Goal: Information Seeking & Learning: Find specific fact

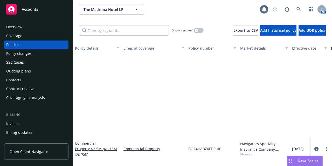
scroll to position [115, 0]
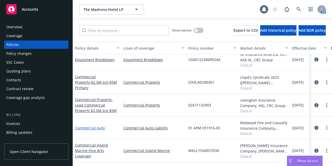
click at [88, 125] on link "Commercial Auto" at bounding box center [90, 127] width 30 height 5
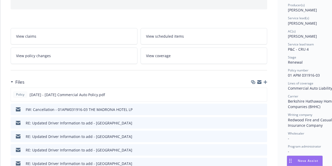
scroll to position [66, 0]
click at [266, 81] on icon "button" at bounding box center [265, 82] width 4 height 4
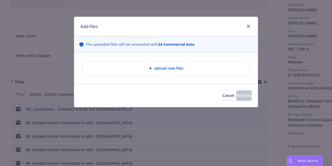
click at [148, 70] on div "Upload new files" at bounding box center [166, 68] width 158 height 6
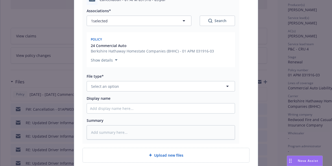
scroll to position [70, 0]
click at [141, 94] on div "Associations* 1 selected Search Policy 24 Commercial Auto Berkshire Hathaway Ho…" at bounding box center [161, 72] width 148 height 134
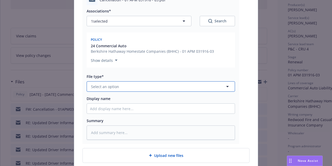
click at [143, 88] on button "Select an option" at bounding box center [161, 86] width 148 height 10
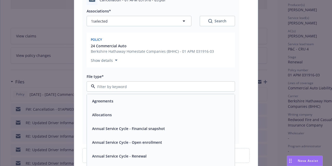
type input "v"
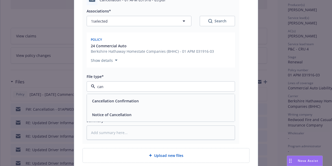
type input "canc"
click at [144, 99] on div "Cancellation Confirmation" at bounding box center [161, 101] width 142 height 8
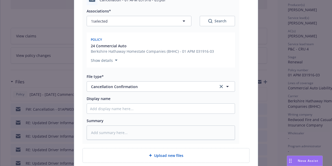
scroll to position [115, 0]
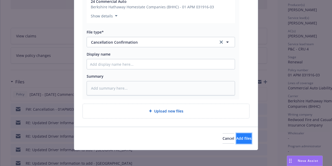
click at [236, 141] on button "Add files" at bounding box center [243, 138] width 15 height 10
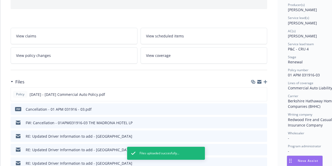
scroll to position [0, 0]
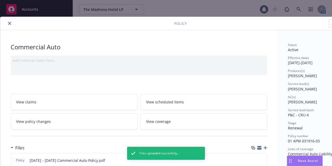
click at [9, 24] on icon "close" at bounding box center [9, 23] width 3 height 3
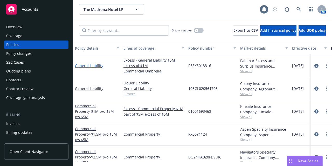
click at [90, 64] on link "General Liability" at bounding box center [89, 65] width 28 height 5
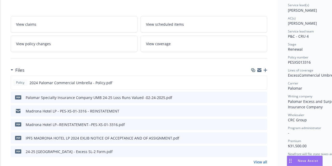
scroll to position [80, 0]
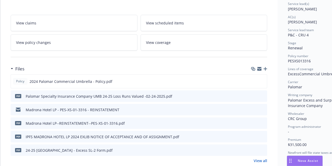
click at [265, 70] on div "Files" at bounding box center [139, 68] width 256 height 11
click at [265, 67] on icon "button" at bounding box center [265, 69] width 4 height 4
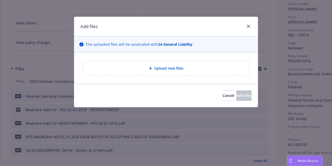
click at [207, 69] on div "Upload new files" at bounding box center [166, 68] width 158 height 6
type textarea "x"
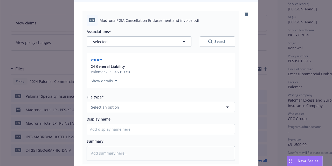
scroll to position [50, 0]
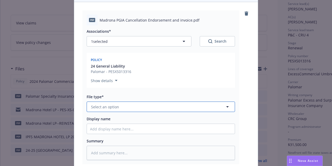
click at [190, 108] on button "Select an option" at bounding box center [161, 106] width 148 height 10
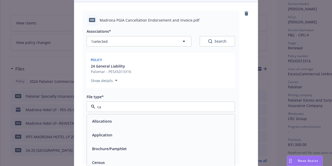
type input "can"
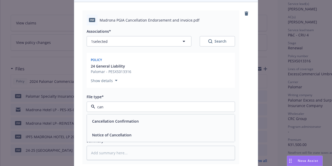
click at [173, 128] on div "Notice of Cancellation" at bounding box center [161, 135] width 148 height 14
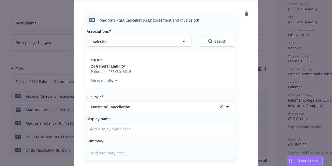
scroll to position [115, 0]
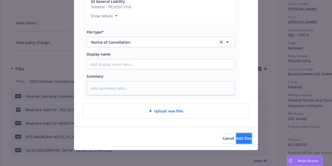
click at [236, 136] on span "Add files" at bounding box center [243, 138] width 15 height 5
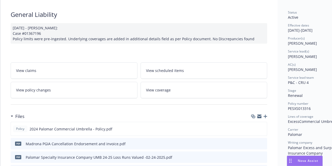
scroll to position [0, 0]
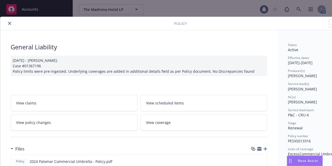
click at [8, 25] on button "close" at bounding box center [9, 23] width 6 height 6
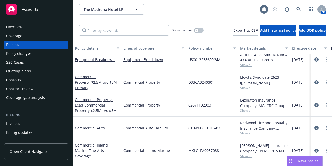
scroll to position [99, 0]
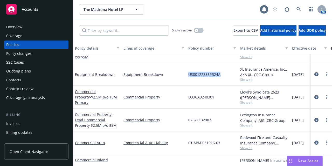
drag, startPoint x: 221, startPoint y: 73, endPoint x: 189, endPoint y: 75, distance: 31.9
click at [189, 75] on div "US00122386PR24A" at bounding box center [212, 74] width 52 height 23
copy span "US00122386PR24A"
click at [95, 75] on link "Equipment Breakdown" at bounding box center [95, 74] width 40 height 5
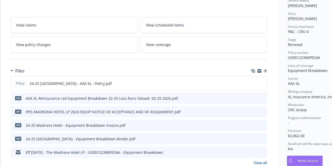
scroll to position [84, 0]
click at [265, 69] on icon "button" at bounding box center [265, 70] width 4 height 4
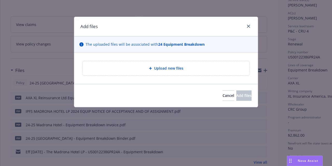
click at [184, 67] on div "Upload new files" at bounding box center [166, 68] width 158 height 6
type textarea "x"
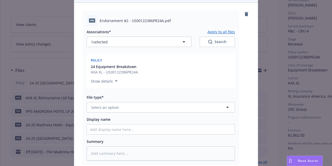
scroll to position [50, 0]
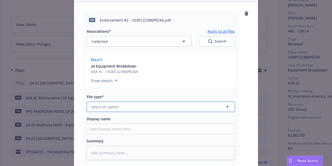
click at [199, 105] on button "Select an option" at bounding box center [161, 106] width 148 height 10
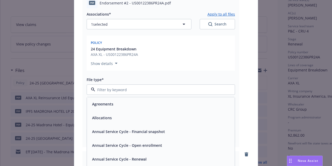
scroll to position [67, 0]
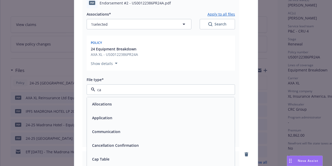
type input "can"
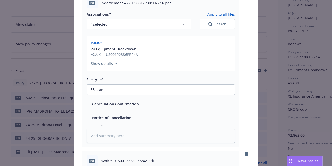
click at [187, 100] on div "Cancellation Confirmation" at bounding box center [161, 104] width 142 height 8
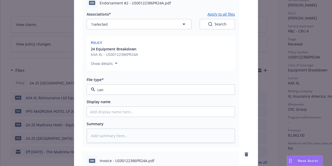
type textarea "x"
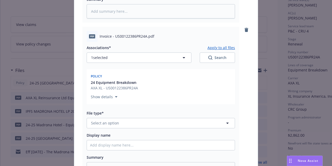
scroll to position [192, 0]
click at [172, 124] on button "Select an option" at bounding box center [161, 122] width 148 height 10
type input "inv"
click at [165, 146] on div "Invoice - Third Party" at bounding box center [161, 151] width 148 height 14
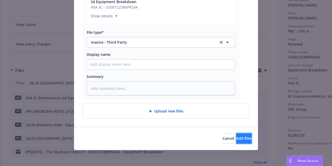
click at [242, 139] on button "Add files" at bounding box center [243, 138] width 15 height 10
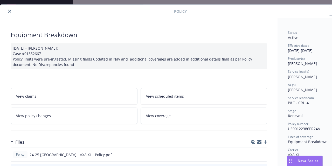
scroll to position [0, 0]
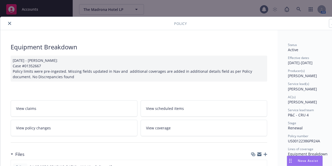
click at [10, 22] on icon "close" at bounding box center [9, 23] width 3 height 3
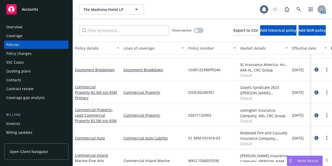
scroll to position [103, 0]
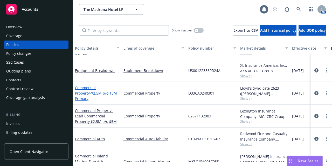
click at [104, 94] on span "- $2.5M p/o $5M Primary" at bounding box center [96, 95] width 42 height 10
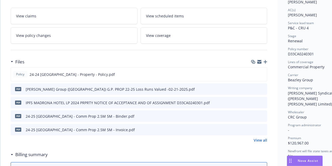
scroll to position [87, 0]
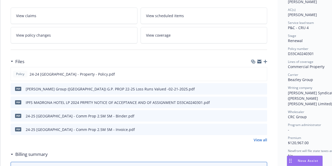
click at [266, 63] on icon "button" at bounding box center [265, 62] width 4 height 4
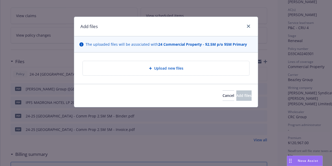
click at [205, 71] on div "Upload new files" at bounding box center [166, 68] width 166 height 14
type textarea "x"
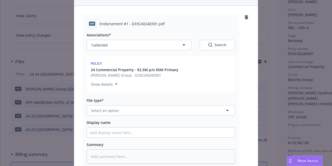
scroll to position [46, 0]
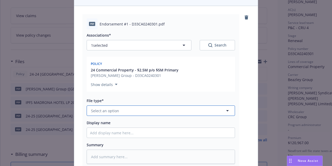
click at [156, 111] on button "Select an option" at bounding box center [161, 110] width 148 height 10
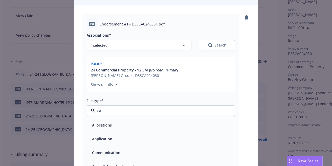
type input "can"
click at [154, 123] on div "Cancellation Confirmation" at bounding box center [161, 125] width 142 height 8
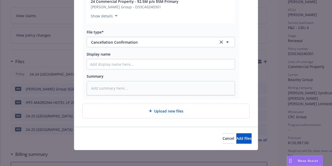
scroll to position [115, 0]
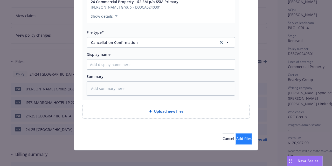
click at [238, 136] on span "Add files" at bounding box center [243, 138] width 15 height 5
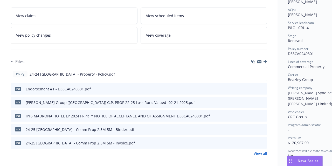
click at [266, 63] on icon "button" at bounding box center [265, 62] width 4 height 4
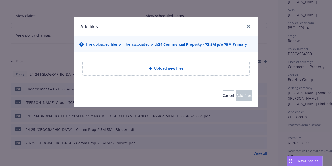
click at [191, 68] on div "Upload new files" at bounding box center [166, 68] width 158 height 6
click at [222, 93] on button "Cancel" at bounding box center [228, 95] width 12 height 10
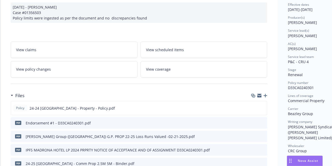
scroll to position [57, 0]
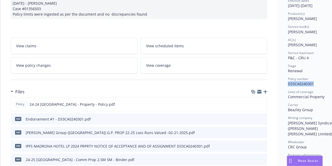
drag, startPoint x: 314, startPoint y: 83, endPoint x: 289, endPoint y: 84, distance: 24.9
click at [289, 84] on div "Policy number D33CA0240301" at bounding box center [317, 81] width 58 height 10
copy span "D33CA0240301"
click at [266, 93] on icon "button" at bounding box center [265, 92] width 4 height 4
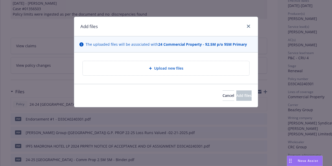
click at [149, 71] on div "Upload new files" at bounding box center [166, 68] width 166 height 14
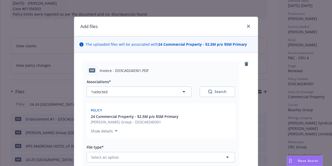
type textarea "x"
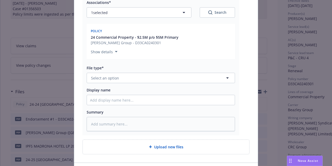
scroll to position [80, 0]
click at [152, 75] on button "Select an option" at bounding box center [161, 77] width 148 height 10
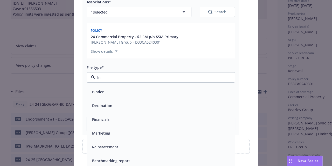
type input "inv"
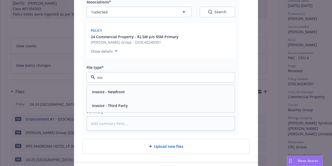
click at [154, 102] on div "Invoice - Third Party" at bounding box center [161, 106] width 142 height 8
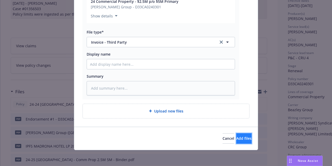
click at [237, 141] on button "Add files" at bounding box center [243, 138] width 15 height 10
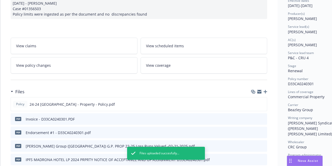
scroll to position [0, 0]
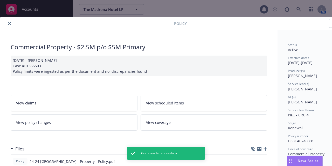
click at [10, 23] on icon "close" at bounding box center [9, 23] width 3 height 3
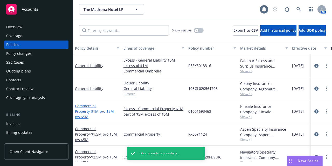
click at [97, 109] on link "Commercial Property - $1M p/o $5M x/s $5M" at bounding box center [94, 111] width 39 height 16
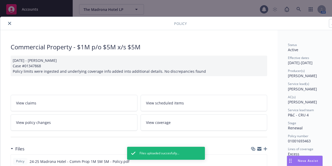
scroll to position [69, 0]
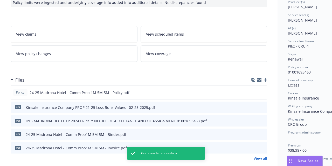
click at [265, 80] on icon "button" at bounding box center [265, 80] width 4 height 4
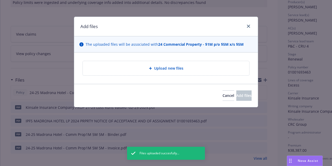
click at [203, 75] on div "Upload new files" at bounding box center [166, 67] width 184 height 31
click at [201, 73] on div "Upload new files" at bounding box center [166, 68] width 166 height 14
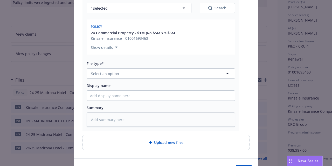
scroll to position [95, 0]
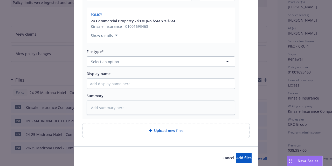
click at [169, 133] on div "Upload new files" at bounding box center [166, 130] width 166 height 14
type textarea "x"
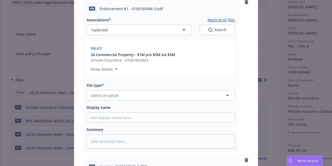
scroll to position [61, 0]
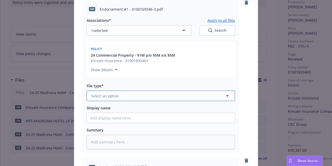
click at [151, 97] on button "Select an option" at bounding box center [161, 95] width 148 height 10
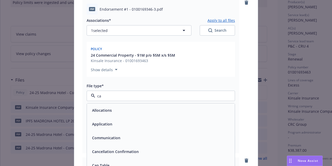
type input "can"
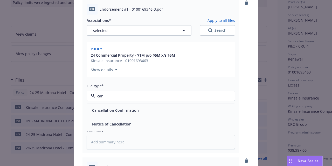
click at [147, 109] on div "Cancellation Confirmation" at bounding box center [161, 110] width 142 height 8
type textarea "x"
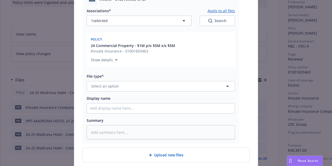
scroll to position [229, 0]
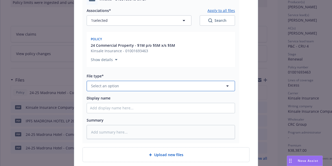
click at [173, 86] on button "Select an option" at bounding box center [161, 86] width 148 height 10
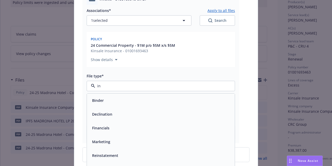
type input "inv"
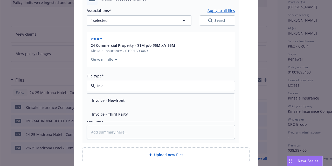
click at [172, 111] on div "Invoice - Third Party" at bounding box center [161, 114] width 142 height 8
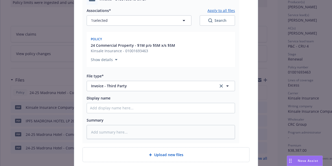
scroll to position [272, 0]
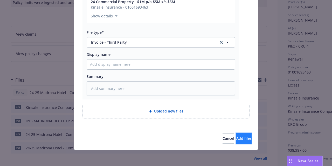
click at [236, 133] on button "Add files" at bounding box center [243, 138] width 15 height 10
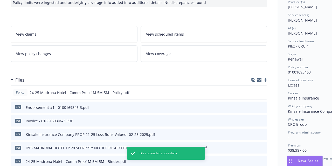
scroll to position [0, 0]
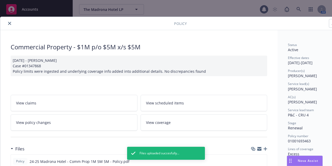
click at [10, 23] on icon "close" at bounding box center [9, 23] width 3 height 3
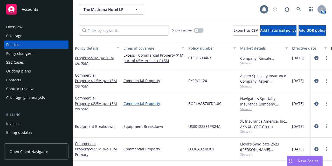
scroll to position [52, 0]
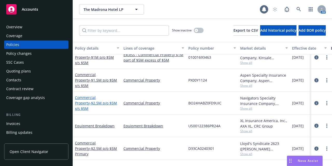
click at [98, 105] on span "- $2.5M p/o $5M x/s $5M" at bounding box center [96, 105] width 42 height 10
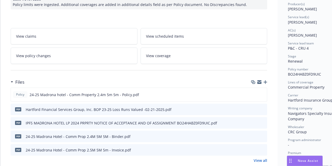
scroll to position [67, 0]
click at [265, 82] on icon "button" at bounding box center [265, 82] width 4 height 4
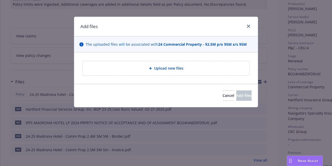
click at [159, 72] on div "Upload new files" at bounding box center [166, 68] width 166 height 14
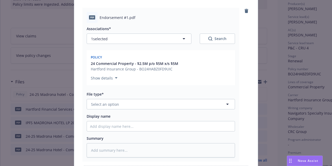
scroll to position [53, 0]
click at [245, 8] on icon "remove" at bounding box center [246, 10] width 4 height 4
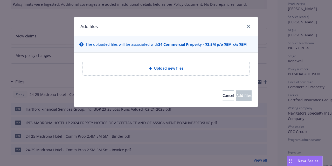
click at [165, 70] on div "Upload new files" at bounding box center [166, 68] width 158 height 6
type textarea "x"
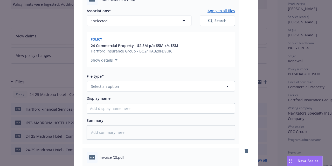
scroll to position [71, 0]
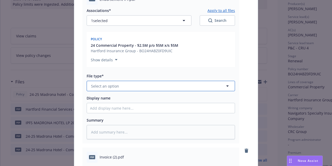
click at [149, 85] on button "Select an option" at bounding box center [161, 86] width 148 height 10
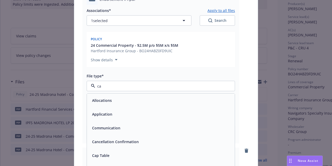
type input "can"
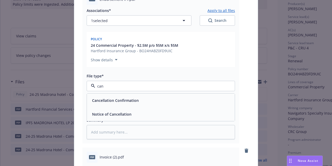
click at [148, 96] on div "Cancellation Confirmation" at bounding box center [161, 100] width 142 height 8
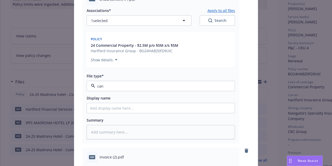
type textarea "x"
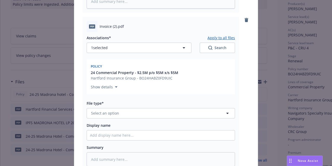
scroll to position [211, 0]
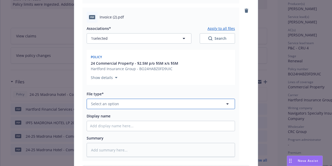
click at [144, 105] on button "Select an option" at bounding box center [161, 103] width 148 height 10
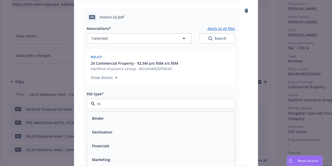
type input "inv"
click at [140, 133] on div "Invoice - Third Party" at bounding box center [161, 132] width 142 height 8
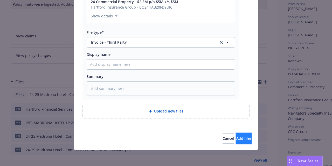
click at [236, 140] on button "Add files" at bounding box center [243, 138] width 15 height 10
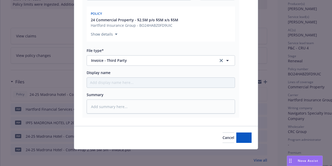
scroll to position [253, 0]
type textarea "x"
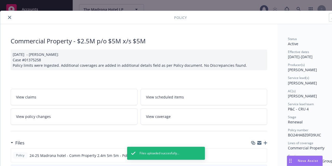
scroll to position [6, 0]
click at [9, 19] on icon "close" at bounding box center [9, 17] width 3 height 3
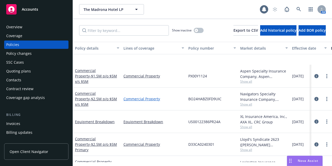
scroll to position [115, 0]
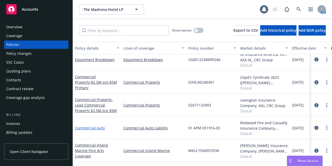
click at [90, 125] on link "Commercial Auto" at bounding box center [90, 127] width 30 height 5
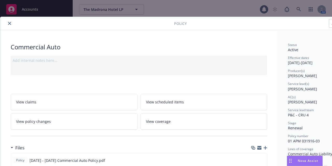
click at [9, 23] on icon "close" at bounding box center [9, 23] width 3 height 3
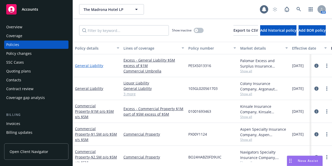
click at [91, 65] on link "General Liability" at bounding box center [89, 65] width 28 height 5
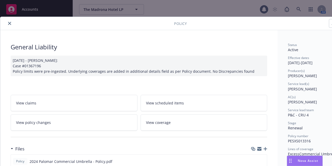
click at [9, 24] on icon "close" at bounding box center [9, 23] width 3 height 3
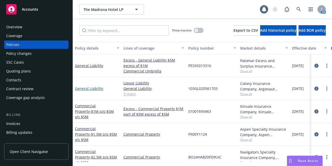
click at [88, 88] on link "General Liability" at bounding box center [89, 88] width 28 height 5
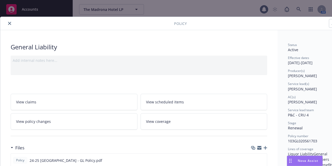
click at [10, 24] on icon "close" at bounding box center [9, 23] width 3 height 3
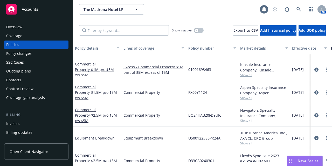
scroll to position [43, 0]
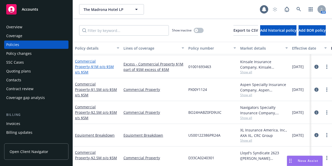
click at [101, 70] on span "- $1M p/o $5M x/s $5M" at bounding box center [94, 69] width 39 height 10
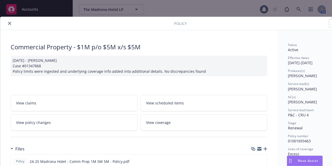
click at [9, 24] on icon "close" at bounding box center [9, 23] width 3 height 3
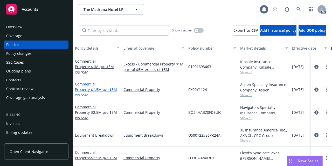
click at [100, 92] on span "- $1.5M p/o $5M x/s $5M" at bounding box center [96, 92] width 42 height 10
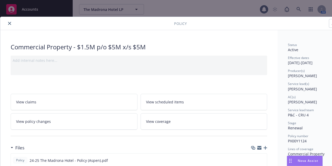
click at [9, 23] on icon "close" at bounding box center [9, 23] width 3 height 3
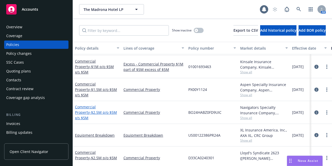
click at [88, 113] on span "- $2.5M p/o $5M x/s $5M" at bounding box center [96, 115] width 42 height 10
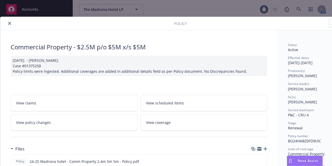
click at [11, 23] on button "close" at bounding box center [9, 23] width 6 height 6
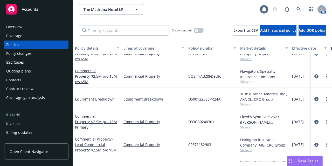
scroll to position [91, 0]
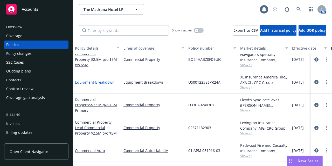
click at [98, 81] on link "Equipment Breakdown" at bounding box center [95, 82] width 40 height 5
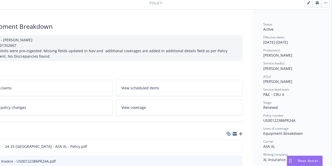
scroll to position [20, 0]
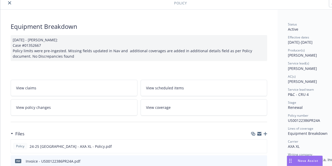
click at [9, 3] on icon "close" at bounding box center [9, 2] width 3 height 3
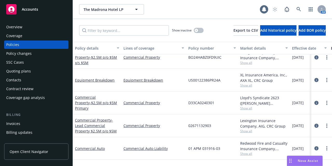
scroll to position [115, 0]
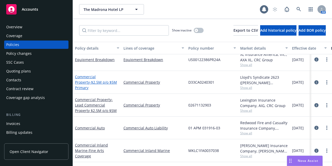
click at [92, 80] on span "- $2.5M p/o $5M Primary" at bounding box center [96, 85] width 42 height 10
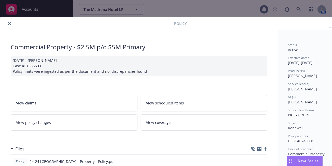
click at [9, 23] on icon "close" at bounding box center [9, 23] width 3 height 3
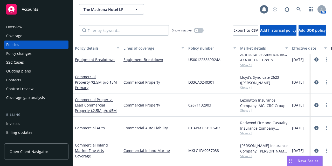
click at [81, 98] on div "Commercial Property - Lead Commercial Property $2.5M p/o $5M" at bounding box center [97, 105] width 44 height 16
click at [93, 105] on span "- Lead Commercial Property $2.5M p/o $5M" at bounding box center [96, 105] width 42 height 16
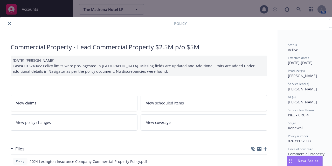
click at [10, 24] on icon "close" at bounding box center [9, 23] width 3 height 3
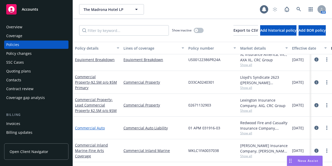
click at [104, 125] on link "Commercial Auto" at bounding box center [90, 127] width 30 height 5
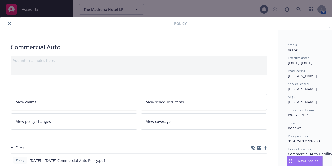
scroll to position [16, 0]
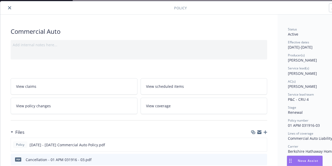
click at [10, 6] on icon "close" at bounding box center [9, 7] width 3 height 3
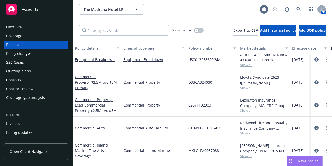
click at [10, 6] on rect at bounding box center [11, 9] width 10 height 10
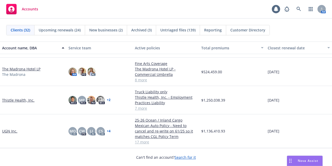
scroll to position [599, 0]
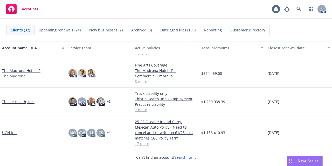
click at [30, 68] on link "The Madrona Hotel LP" at bounding box center [21, 70] width 38 height 5
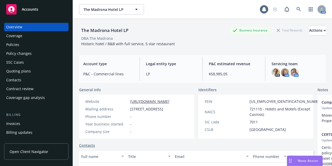
click at [40, 43] on div "Policies" at bounding box center [36, 44] width 60 height 8
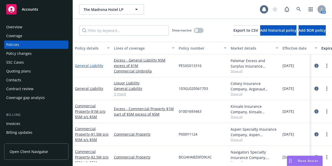
click at [86, 66] on link "General Liability" at bounding box center [89, 65] width 28 height 5
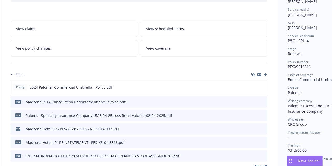
scroll to position [76, 0]
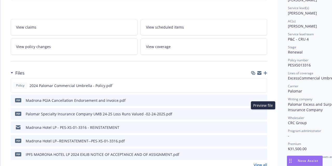
click at [262, 112] on icon "preview file" at bounding box center [262, 113] width 5 height 4
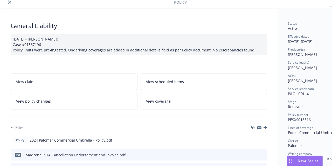
scroll to position [21, 0]
click at [10, 5] on button "close" at bounding box center [9, 2] width 6 height 6
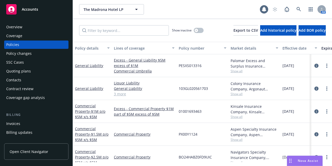
click at [44, 14] on div "Accounts" at bounding box center [36, 9] width 60 height 10
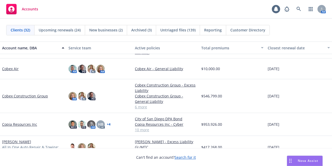
scroll to position [158, 0]
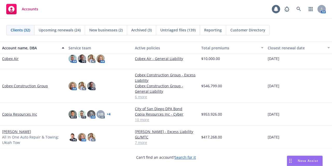
click at [31, 113] on link "Copia Resources Inc" at bounding box center [19, 113] width 35 height 5
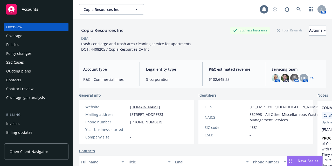
click at [46, 45] on div "Policies" at bounding box center [36, 44] width 60 height 8
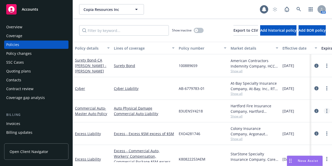
click at [323, 108] on link "more" at bounding box center [326, 111] width 6 height 6
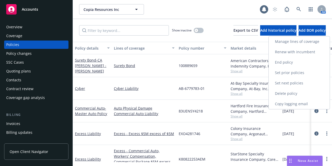
click at [315, 103] on link "Copy logging email" at bounding box center [299, 103] width 61 height 10
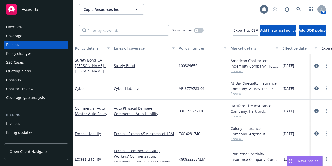
click at [47, 11] on div "Accounts" at bounding box center [36, 9] width 60 height 10
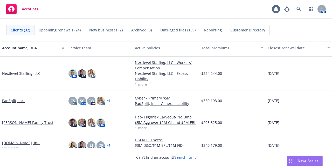
scroll to position [424, 0]
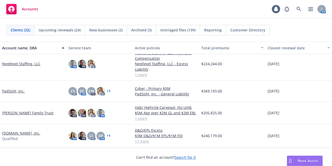
click at [29, 63] on link "Nextlevel Staffing, LLC" at bounding box center [21, 63] width 38 height 5
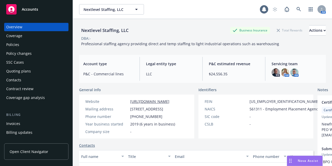
click at [30, 47] on div "Policies" at bounding box center [36, 44] width 60 height 8
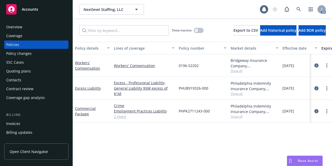
click at [43, 28] on div "Overview" at bounding box center [36, 27] width 60 height 8
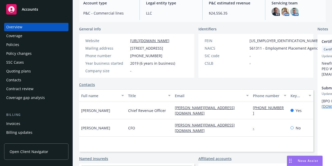
scroll to position [62, 0]
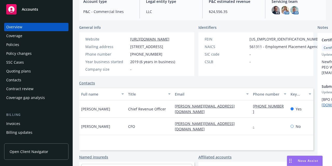
click at [30, 46] on div "Policies" at bounding box center [36, 44] width 60 height 8
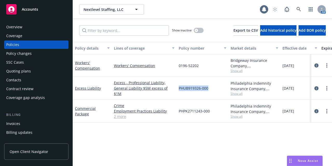
drag, startPoint x: 209, startPoint y: 88, endPoint x: 179, endPoint y: 88, distance: 30.6
click at [179, 88] on div "PHUB919326-000" at bounding box center [203, 88] width 52 height 23
copy span "PHUB919326-000"
drag, startPoint x: 214, startPoint y: 111, endPoint x: 179, endPoint y: 113, distance: 35.6
click at [179, 113] on div "PHPK2711243-000" at bounding box center [203, 111] width 52 height 23
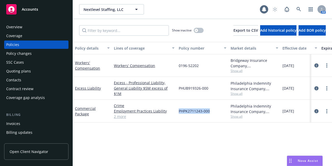
copy span "PHPK2711243-000"
click at [245, 117] on span "Show all" at bounding box center [254, 116] width 48 height 4
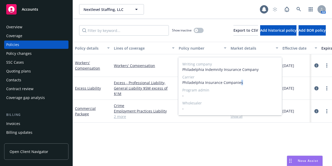
click at [239, 83] on span "Philadelphia Insurance Companies" at bounding box center [229, 82] width 95 height 5
drag, startPoint x: 255, startPoint y: 69, endPoint x: 183, endPoint y: 69, distance: 72.1
click at [183, 69] on span "Philadelphia Indemnity Insurance Company" at bounding box center [229, 69] width 95 height 5
copy span "Philadelphia Indemnity Insurance Company"
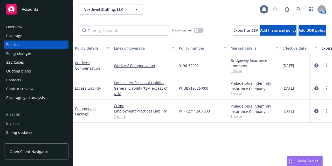
click at [31, 24] on div "Overview" at bounding box center [36, 27] width 60 height 8
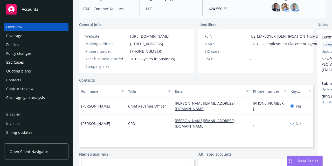
scroll to position [65, 0]
click at [45, 45] on div "Policies" at bounding box center [36, 44] width 60 height 8
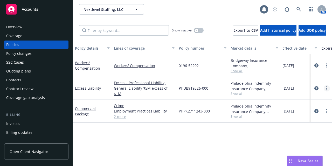
click at [327, 87] on link "more" at bounding box center [326, 88] width 6 height 6
click at [326, 110] on icon "more" at bounding box center [326, 111] width 1 height 4
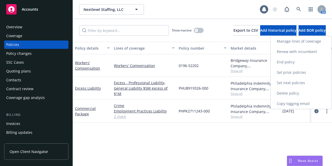
click at [321, 106] on link "Copy logging email" at bounding box center [300, 103] width 61 height 10
